Goal: Navigation & Orientation: Find specific page/section

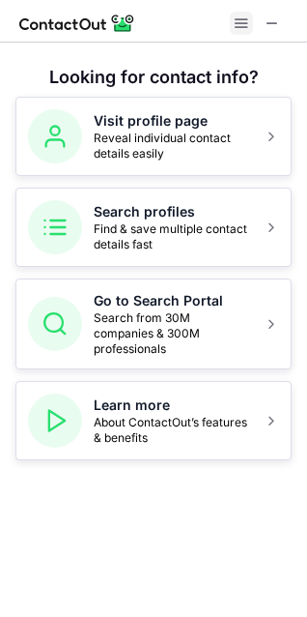
click at [234, 22] on span at bounding box center [241, 22] width 15 height 15
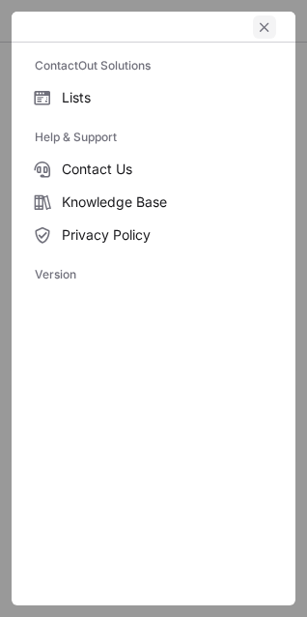
click at [270, 28] on span "left-button" at bounding box center [264, 26] width 15 height 15
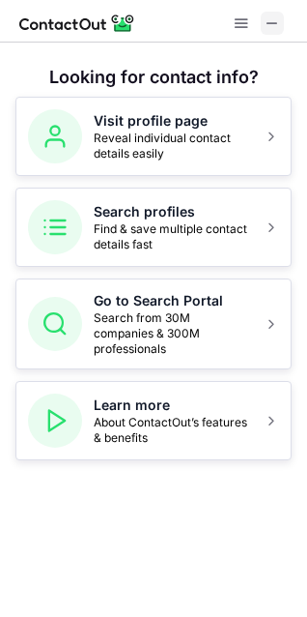
click at [277, 24] on span at bounding box center [272, 22] width 15 height 15
